Goal: Task Accomplishment & Management: Manage account settings

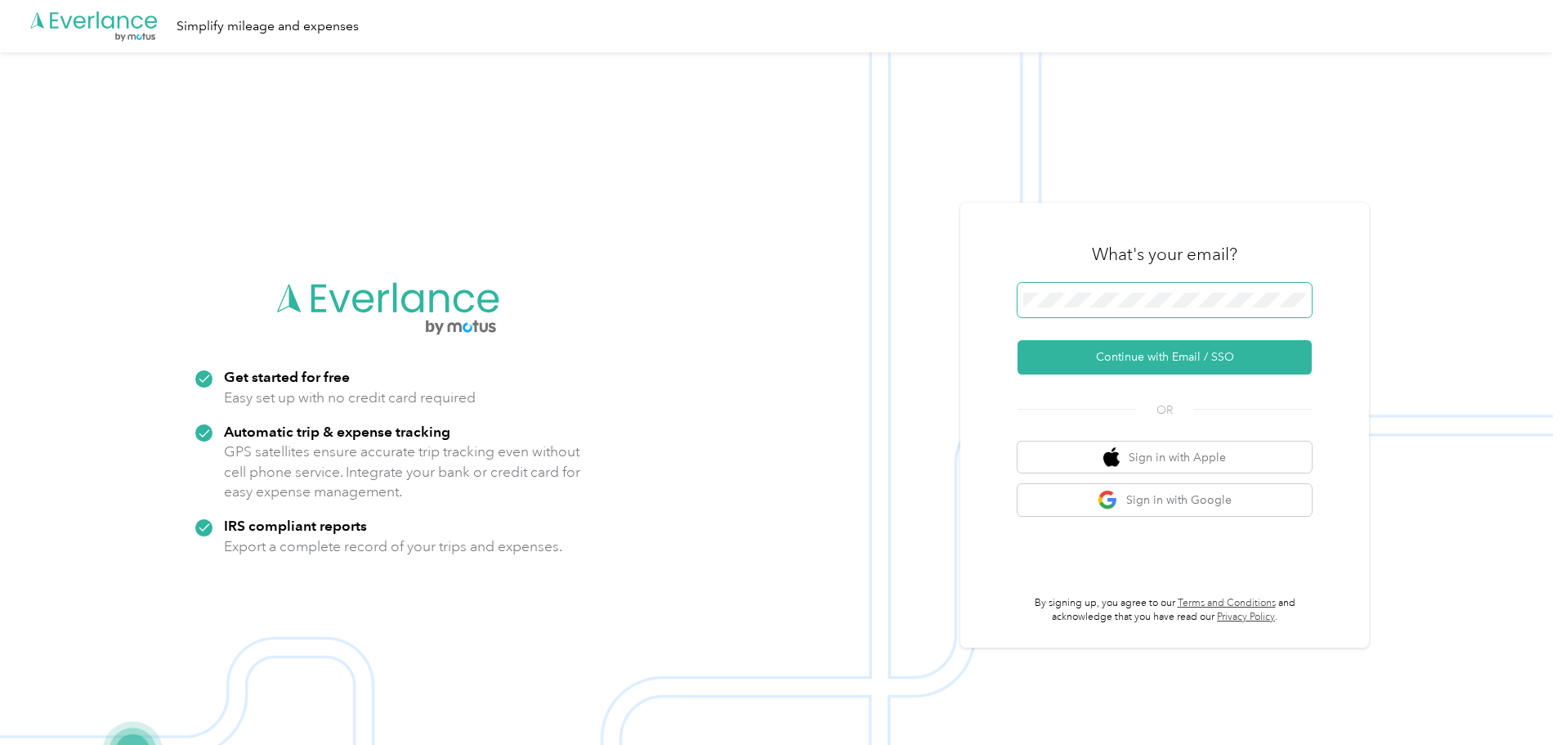
click at [1134, 312] on span at bounding box center [1165, 300] width 294 height 34
click at [1157, 502] on button "Sign in with Google" at bounding box center [1165, 500] width 294 height 32
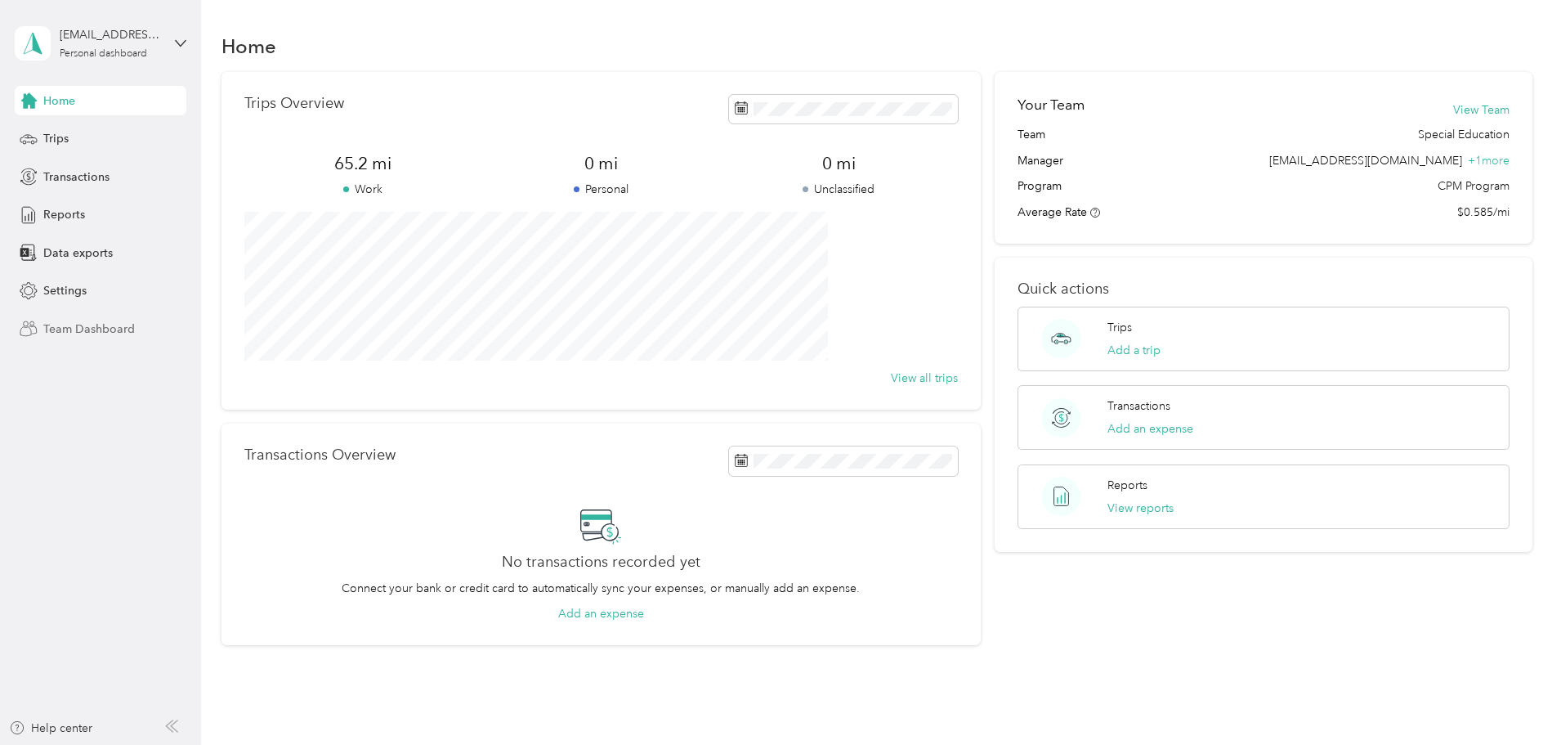
click at [42, 331] on div "Team Dashboard" at bounding box center [101, 328] width 172 height 29
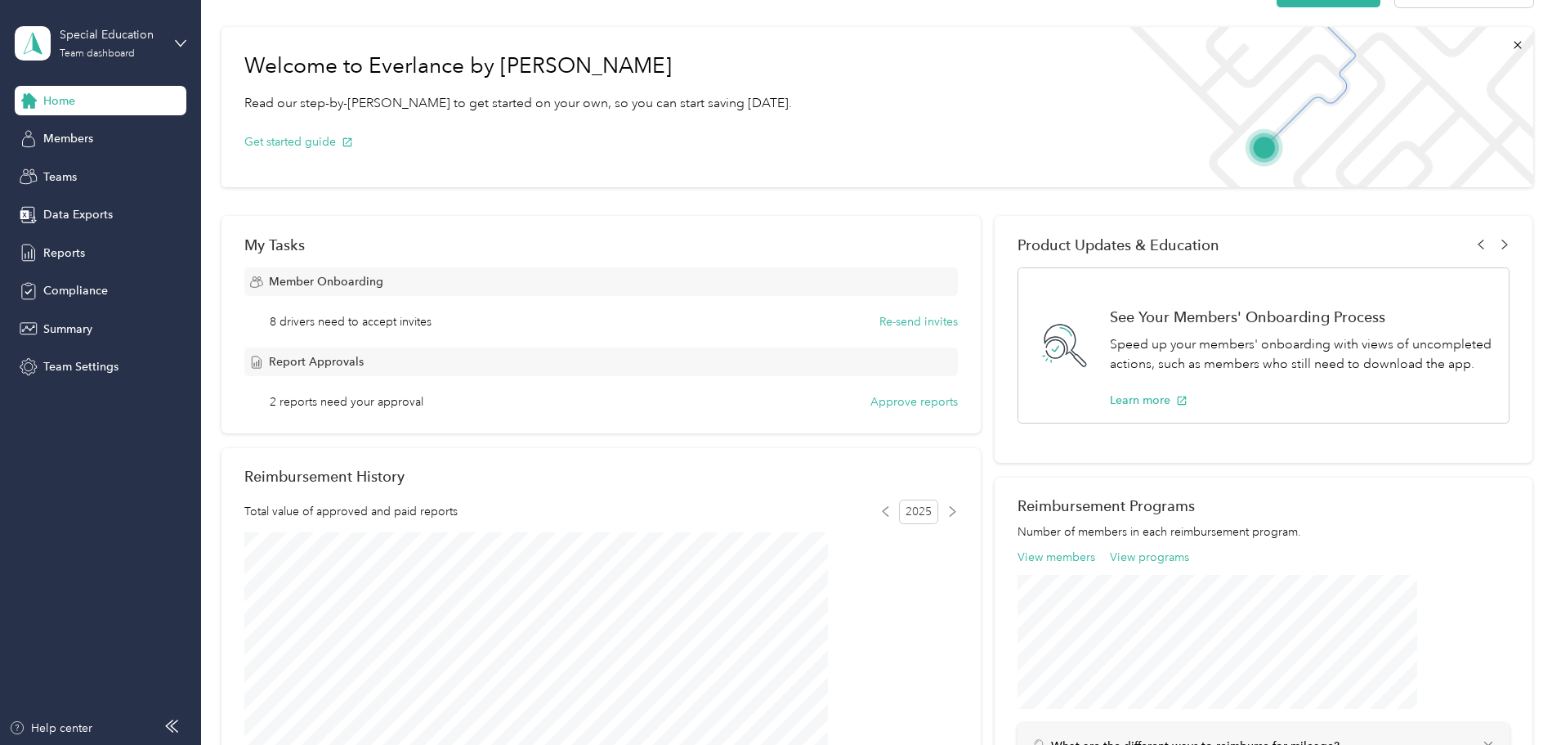
scroll to position [82, 0]
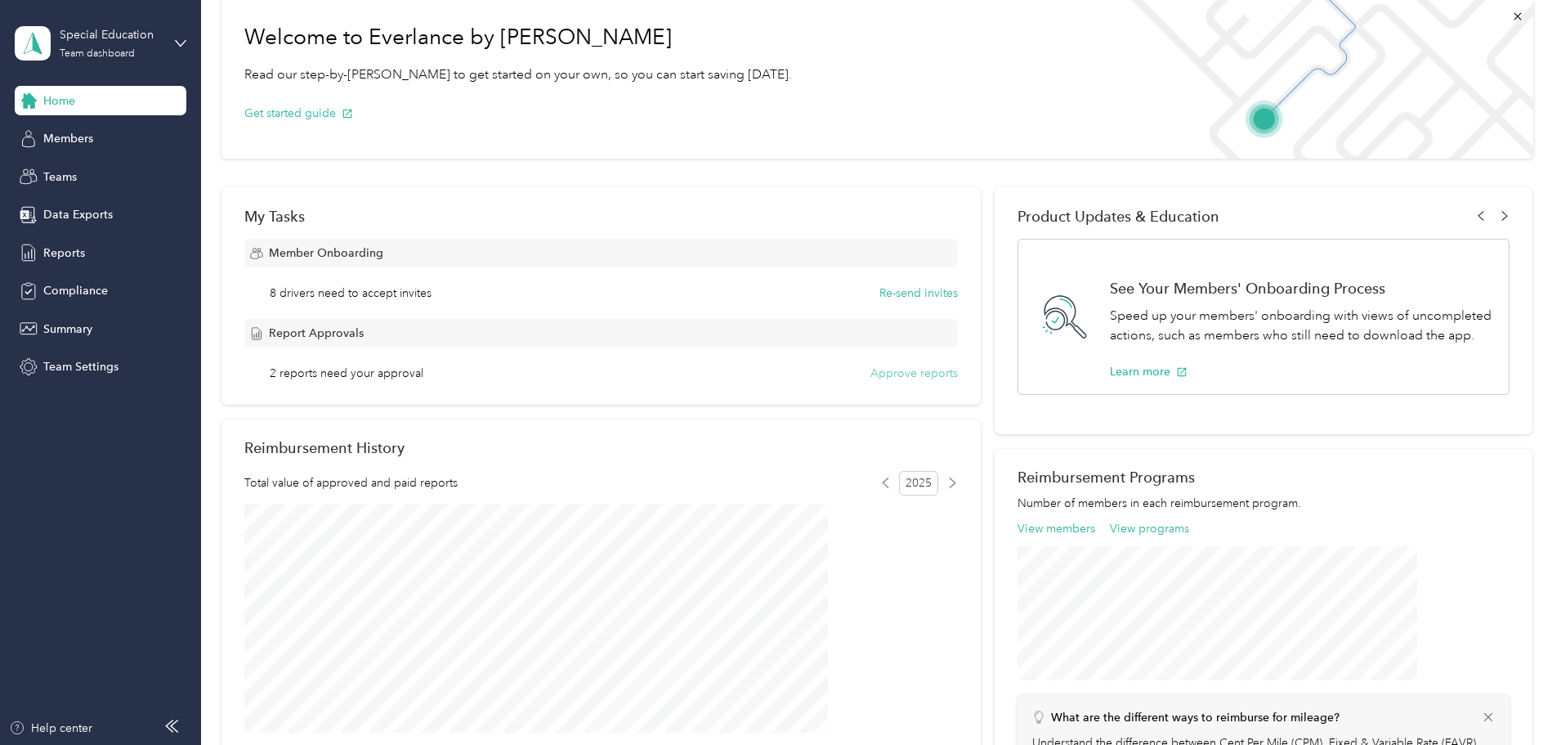
click at [874, 378] on button "Approve reports" at bounding box center [913, 373] width 87 height 17
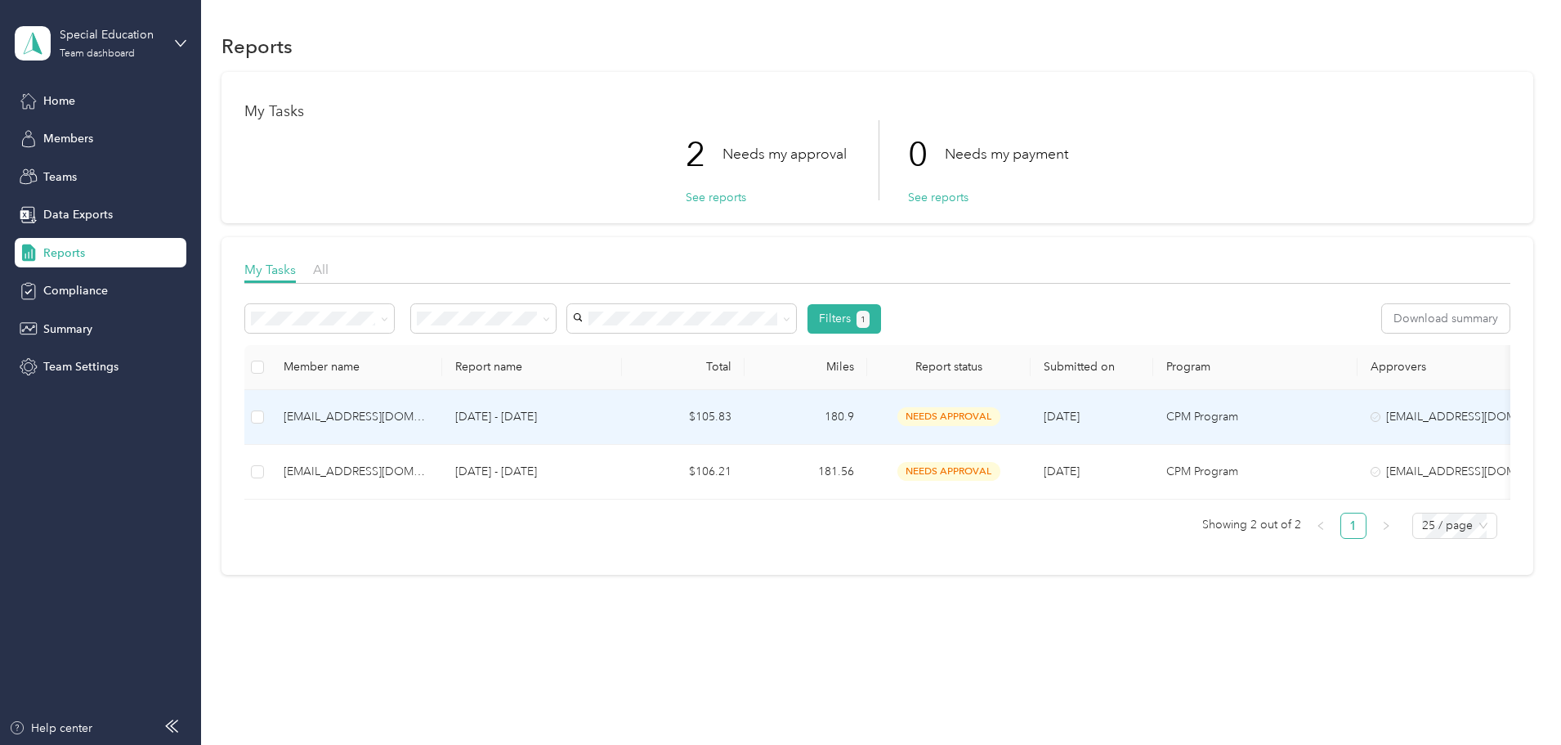
click at [609, 415] on p "[DATE] - [DATE]" at bounding box center [532, 417] width 154 height 18
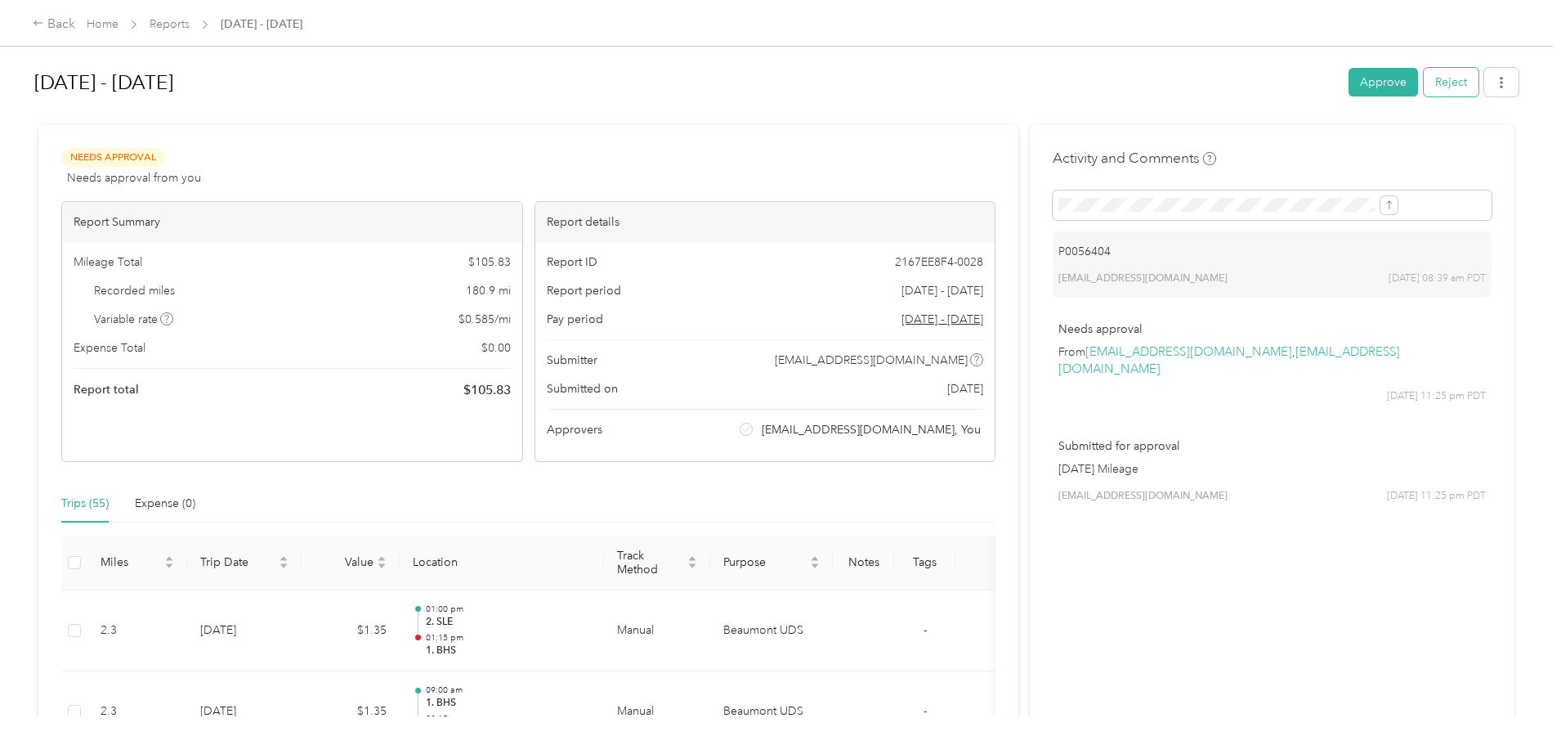
click at [1424, 87] on button "Reject" at bounding box center [1451, 82] width 55 height 29
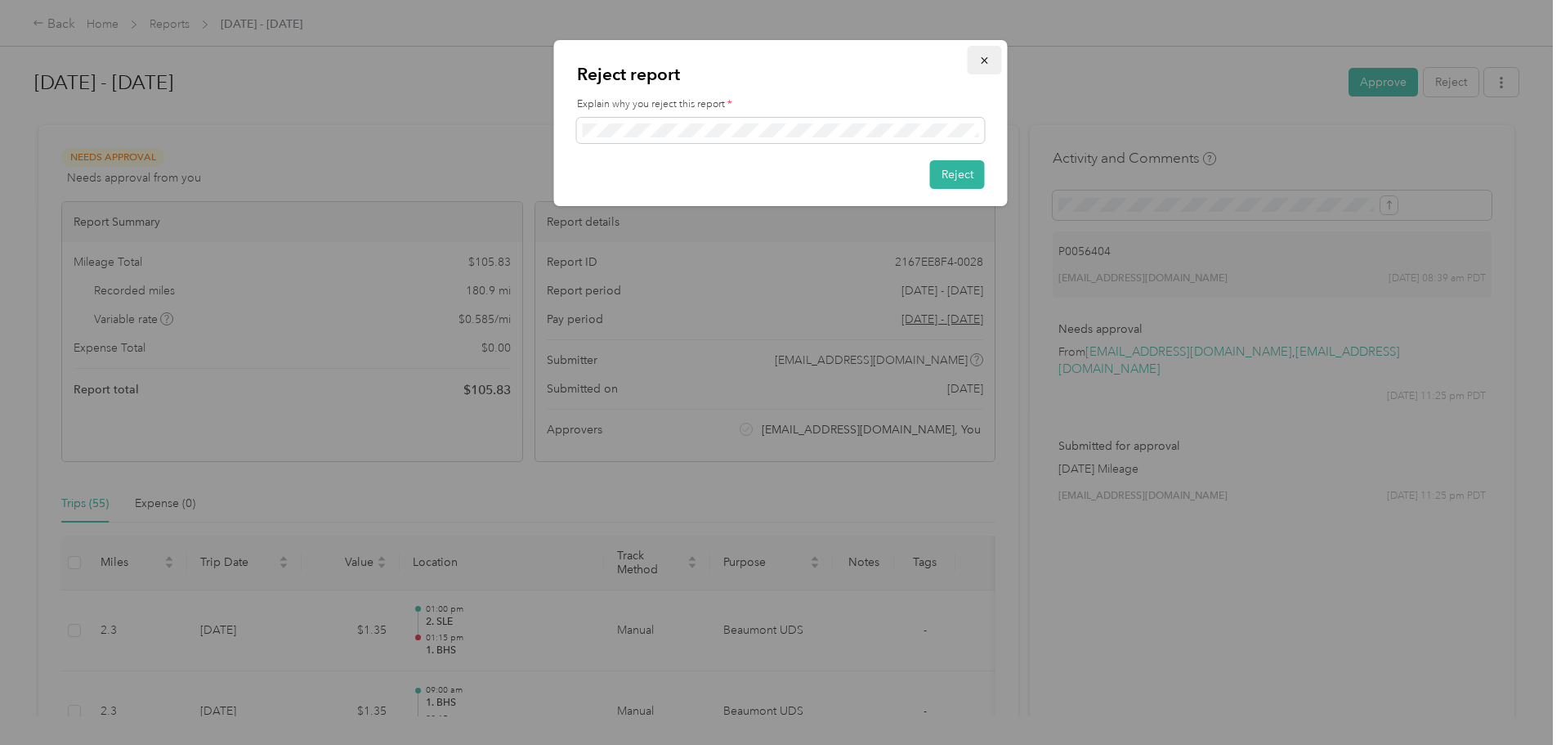
click at [983, 60] on icon "button" at bounding box center [984, 60] width 7 height 7
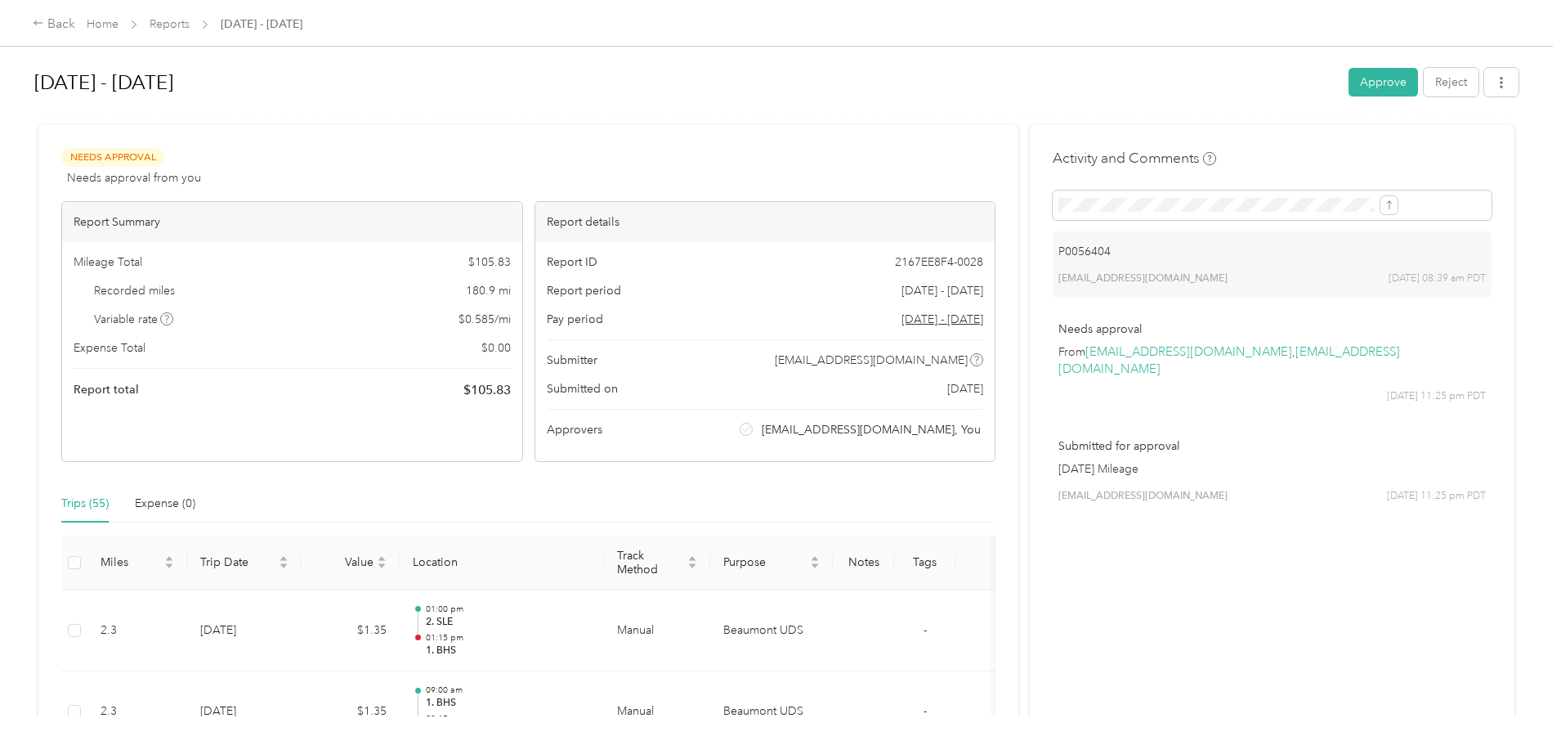
click at [1254, 262] on div "P0056404 [EMAIL_ADDRESS][DOMAIN_NAME] [DATE] 08:39 am PDT" at bounding box center [1272, 264] width 439 height 66
